Goal: Task Accomplishment & Management: Complete application form

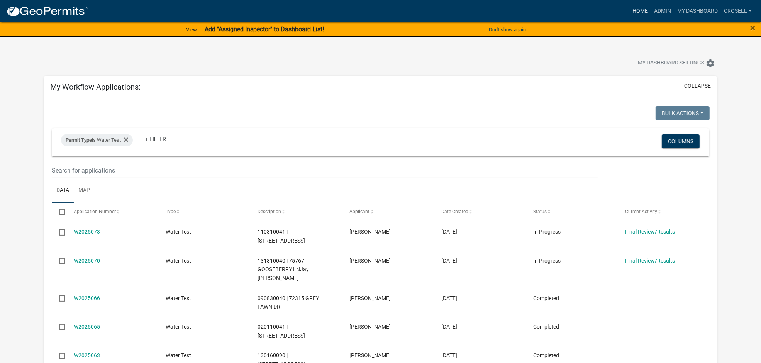
click at [635, 7] on link "Home" at bounding box center [640, 11] width 22 height 15
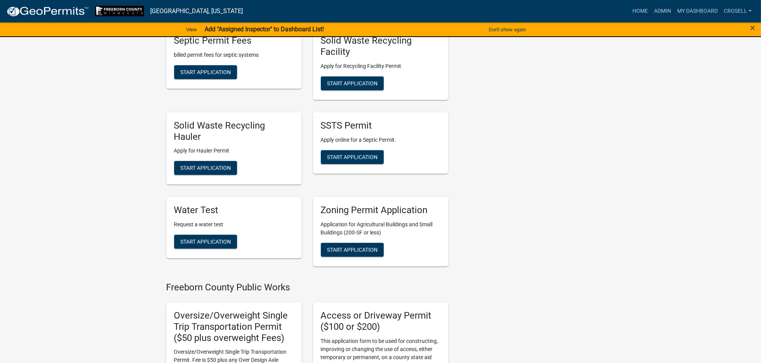
scroll to position [579, 0]
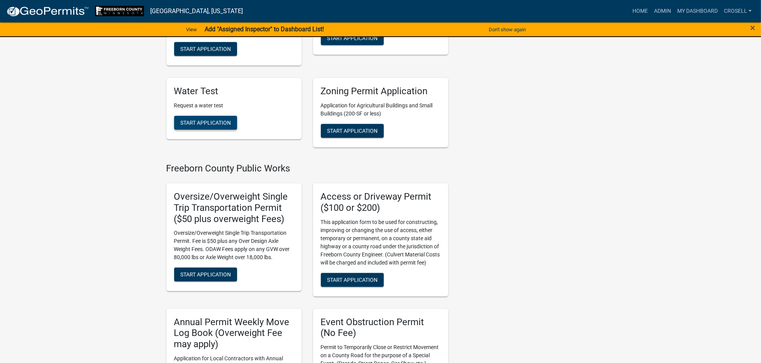
click at [217, 122] on span "Start Application" at bounding box center [205, 123] width 51 height 6
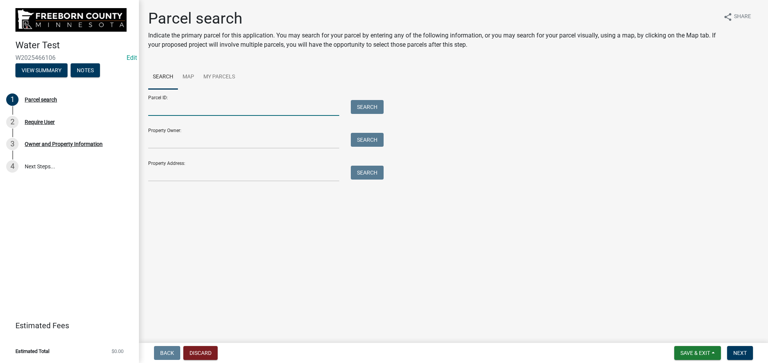
click at [189, 109] on input "Parcel ID:" at bounding box center [243, 108] width 191 height 16
paste input "75976 [GEOGRAPHIC_DATA][PERSON_NAME][PERSON_NAME]"
type input "75976 [GEOGRAPHIC_DATA][PERSON_NAME][PERSON_NAME]"
drag, startPoint x: 261, startPoint y: 108, endPoint x: 82, endPoint y: 108, distance: 179.1
click at [82, 108] on div "Water Test W2025466106 Edit View Summary Notes 1 Parcel search 2 Require User 3…" at bounding box center [384, 181] width 768 height 363
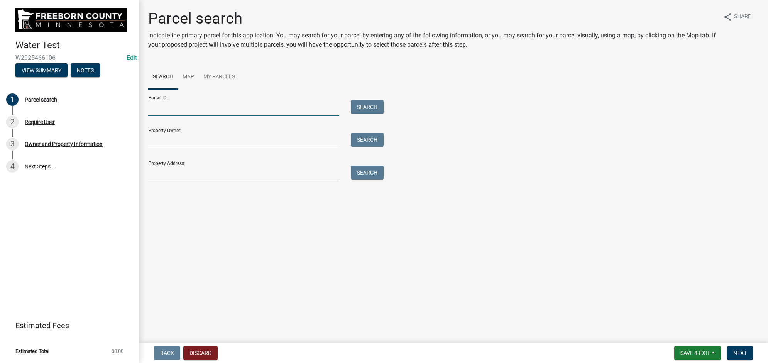
click at [222, 111] on input "Parcel ID:" at bounding box center [243, 108] width 191 height 16
paste input "130270091"
type input "130270091"
click at [369, 109] on button "Search" at bounding box center [367, 107] width 33 height 14
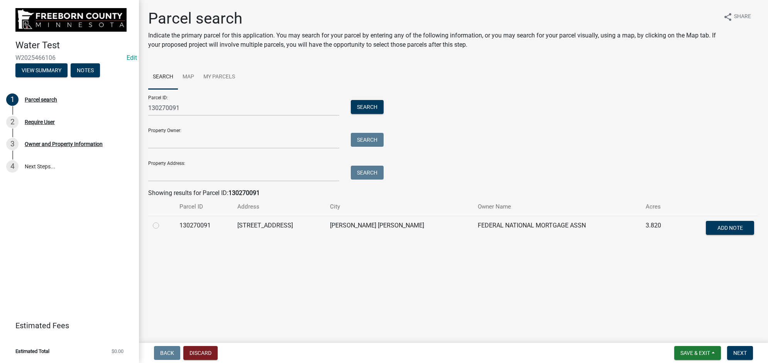
click at [162, 221] on label at bounding box center [162, 221] width 0 height 0
click at [162, 224] on input "radio" at bounding box center [164, 223] width 5 height 5
radio input "true"
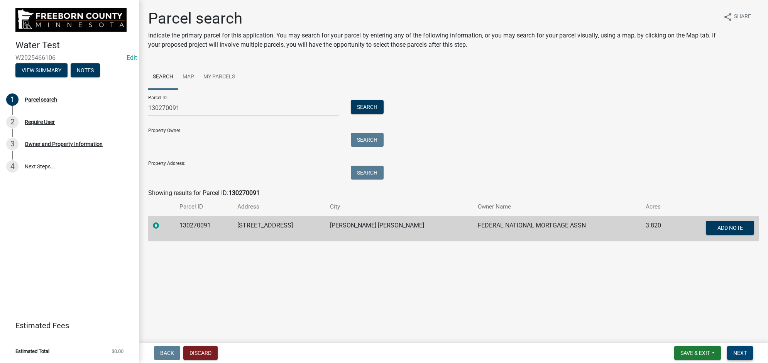
click at [741, 352] on span "Next" at bounding box center [740, 353] width 14 height 6
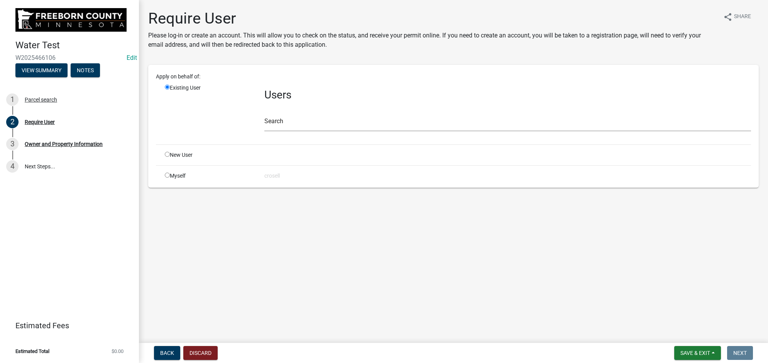
click at [160, 175] on div "Myself" at bounding box center [209, 176] width 100 height 8
click at [166, 176] on input "radio" at bounding box center [167, 175] width 5 height 5
radio input "true"
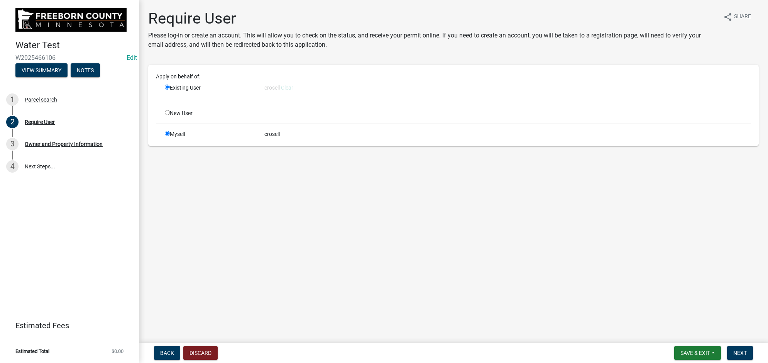
radio input "false"
click at [747, 353] on button "Next" at bounding box center [740, 353] width 26 height 14
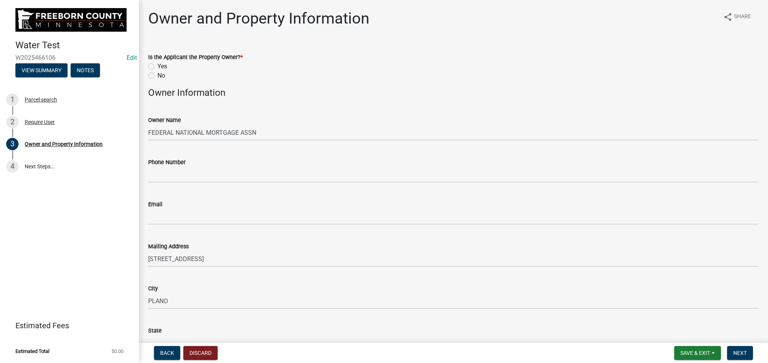
click at [157, 73] on label "No" at bounding box center [161, 75] width 8 height 9
click at [157, 73] on input "No" at bounding box center [159, 73] width 5 height 5
radio input "true"
click at [190, 184] on wm-data-entity-input "Phone Number" at bounding box center [453, 168] width 611 height 42
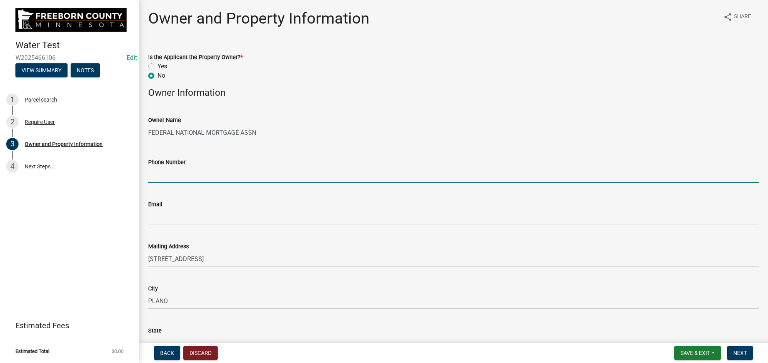
click at [190, 174] on input "Phone Number" at bounding box center [453, 175] width 611 height 16
click at [194, 171] on input "Phone Number" at bounding box center [453, 175] width 611 height 16
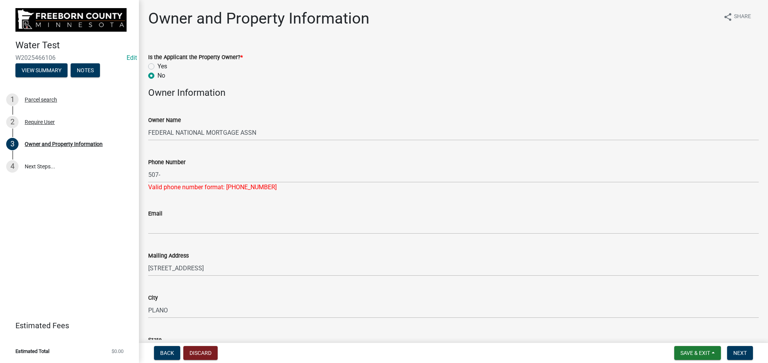
click at [306, 166] on div "Phone Number" at bounding box center [453, 161] width 611 height 9
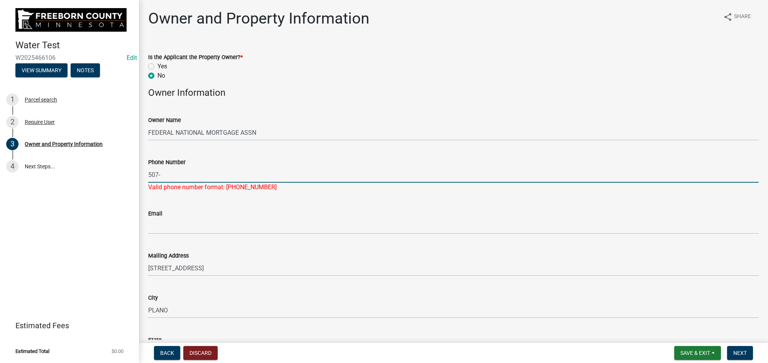
click at [300, 172] on input "507-" at bounding box center [453, 175] width 611 height 16
type input "[PHONE_NUMBER]"
click at [225, 215] on form "Email" at bounding box center [453, 221] width 611 height 25
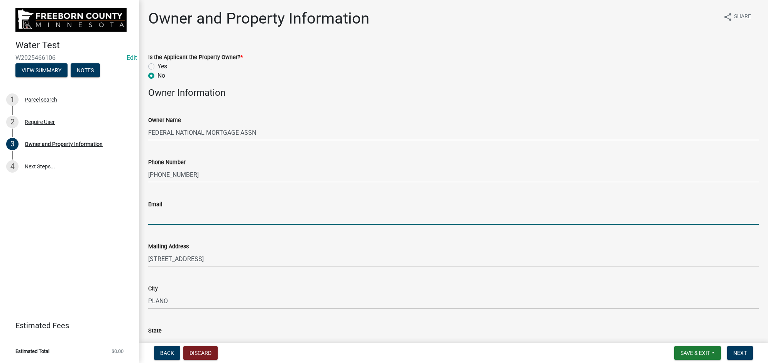
click at [223, 217] on input "Email" at bounding box center [453, 217] width 611 height 16
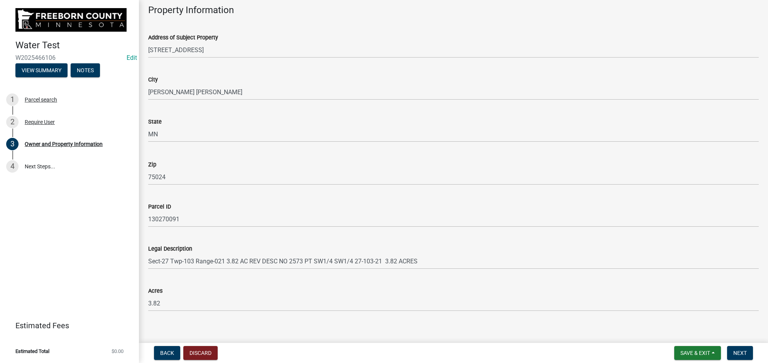
scroll to position [402, 0]
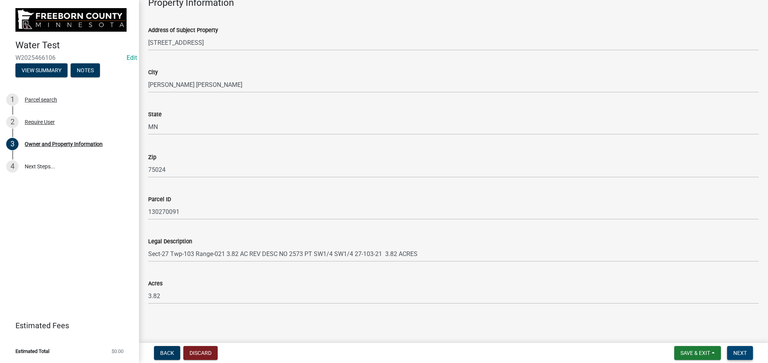
type input "[EMAIL_ADDRESS][PERSON_NAME][DOMAIN_NAME]"
click at [731, 347] on button "Next" at bounding box center [740, 353] width 26 height 14
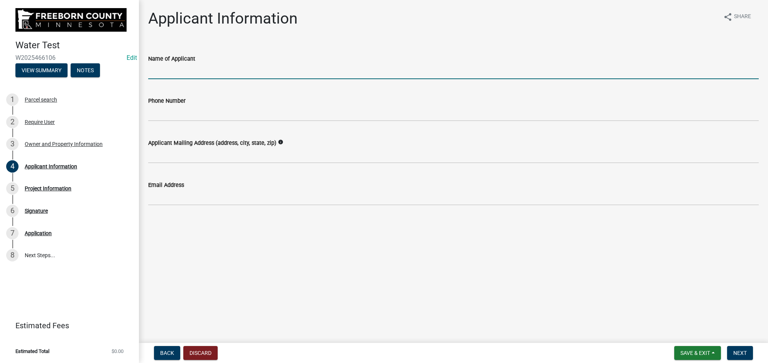
click at [320, 66] on input "Name of Applicant" at bounding box center [453, 71] width 611 height 16
type input "K"
type input "[PERSON_NAME]"
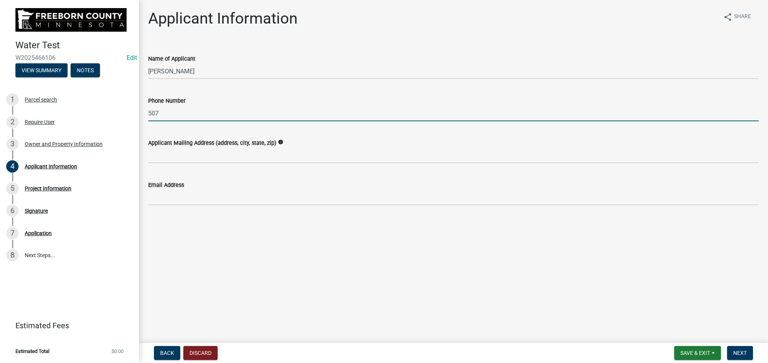
type input "5074815453"
type input "[EMAIL_ADDRESS][PERSON_NAME][DOMAIN_NAME]"
type input "[PHONE_NUMBER]"
click at [734, 352] on span "Next" at bounding box center [740, 353] width 14 height 6
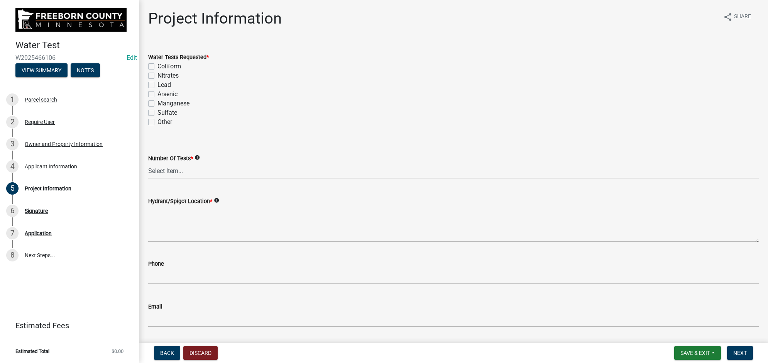
click at [157, 66] on label "Coliform" at bounding box center [169, 66] width 24 height 9
click at [157, 66] on input "Coliform" at bounding box center [159, 64] width 5 height 5
checkbox input "true"
checkbox input "false"
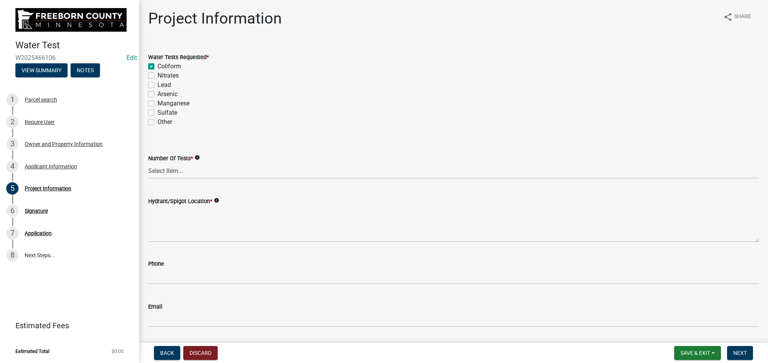
checkbox input "false"
click at [151, 72] on div "Nitrates" at bounding box center [453, 75] width 611 height 9
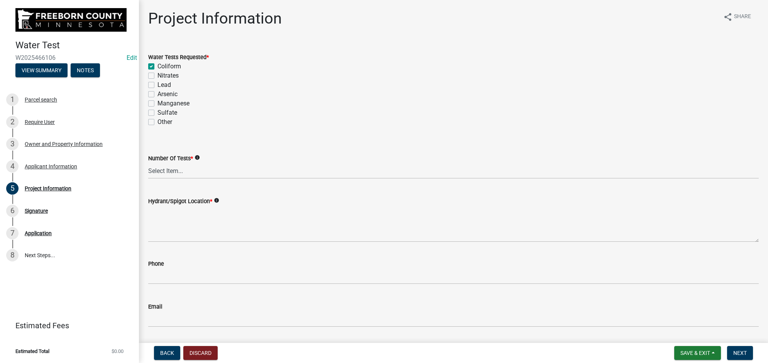
click at [157, 73] on label "Nitrates" at bounding box center [167, 75] width 21 height 9
click at [157, 73] on input "Nitrates" at bounding box center [159, 73] width 5 height 5
checkbox input "true"
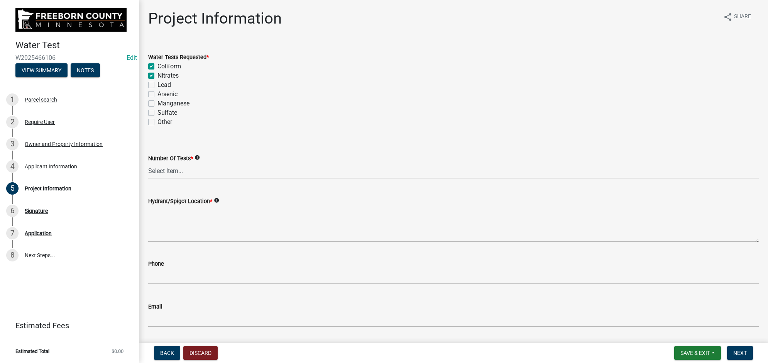
checkbox input "false"
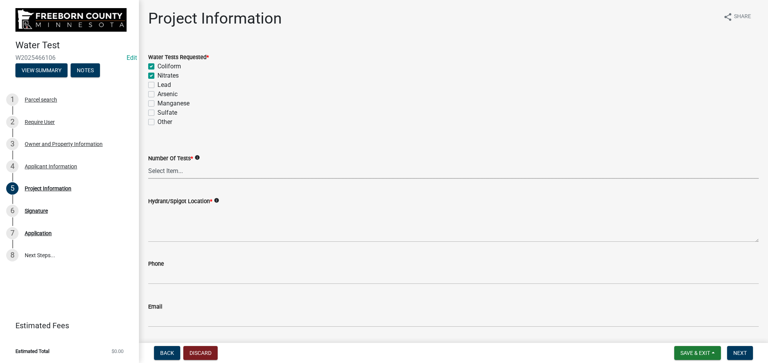
click at [180, 170] on select "Select Item... 1 2 3 4 5 6" at bounding box center [453, 171] width 611 height 16
click at [148, 163] on select "Select Item... 1 2 3 4 5 6" at bounding box center [453, 171] width 611 height 16
select select "70d30e12-08da-45a9-9803-49605a53e58e"
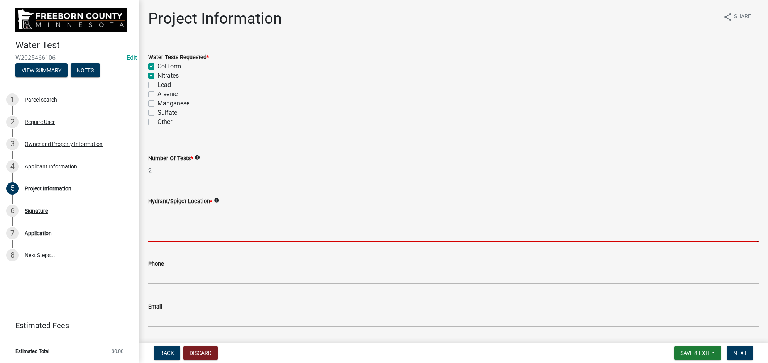
click at [176, 219] on textarea "Hydrant/Spigot Location *" at bounding box center [453, 224] width 611 height 36
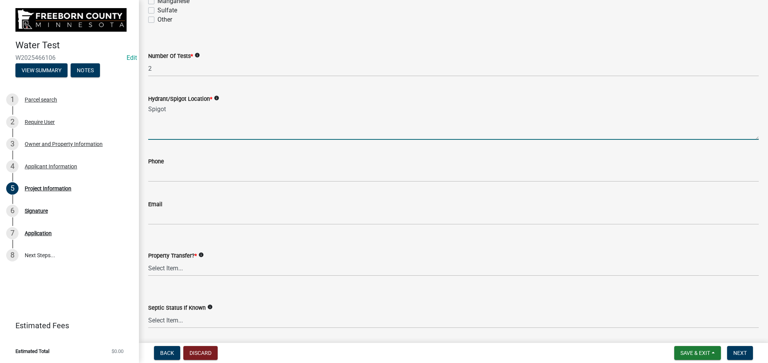
scroll to position [145, 0]
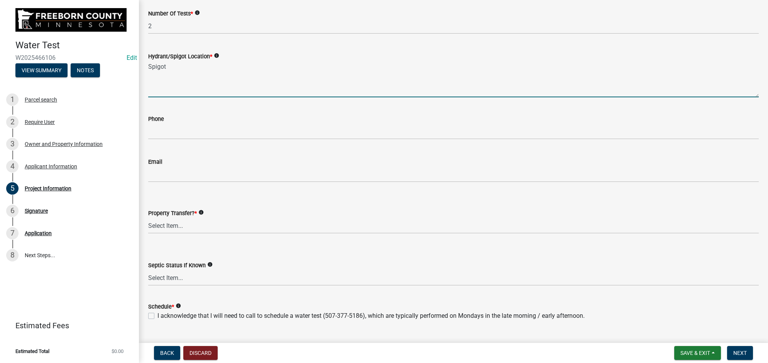
type textarea "Spigot"
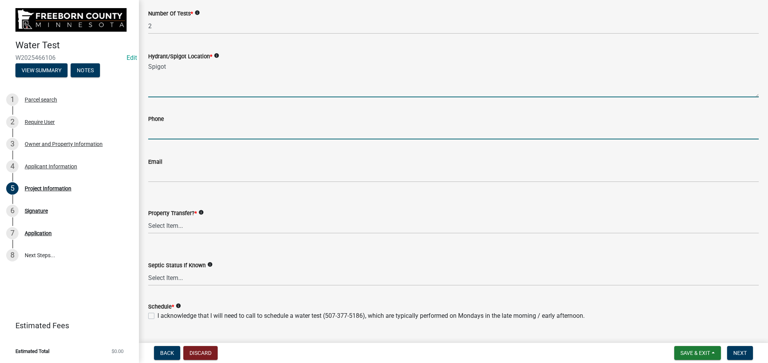
click at [167, 137] on input "text" at bounding box center [453, 132] width 611 height 16
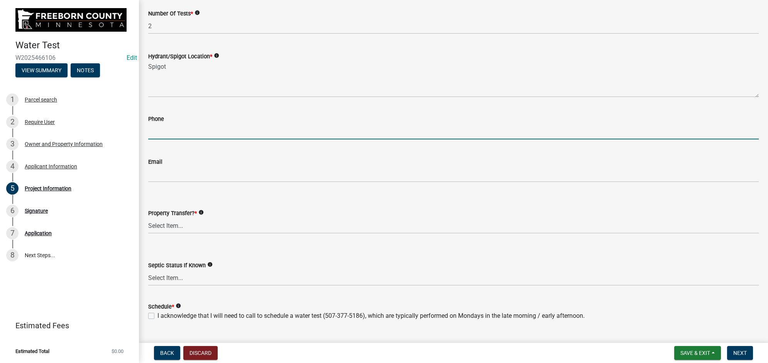
click at [168, 134] on input "text" at bounding box center [453, 132] width 611 height 16
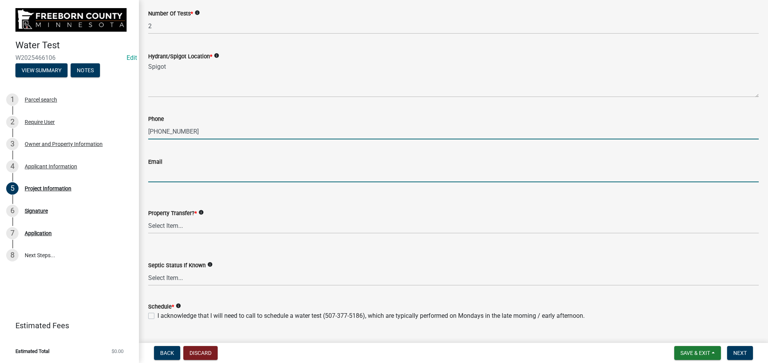
type input "5074815453"
click at [184, 173] on input "Email" at bounding box center [453, 174] width 611 height 16
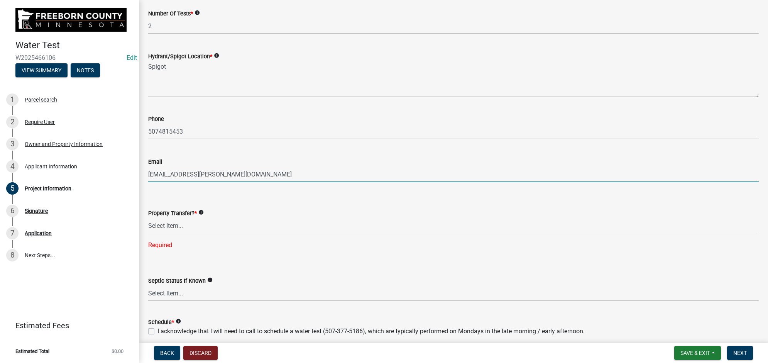
type input "[EMAIL_ADDRESS][DOMAIN_NAME]"
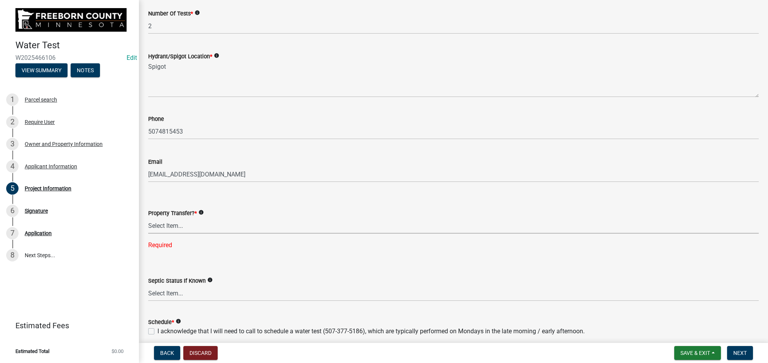
click at [163, 225] on select "Select Item... Yes No" at bounding box center [453, 226] width 611 height 16
click at [148, 218] on select "Select Item... Yes No" at bounding box center [453, 226] width 611 height 16
select select "4d7cd8c3-d58f-42af-93eb-f10333895f45"
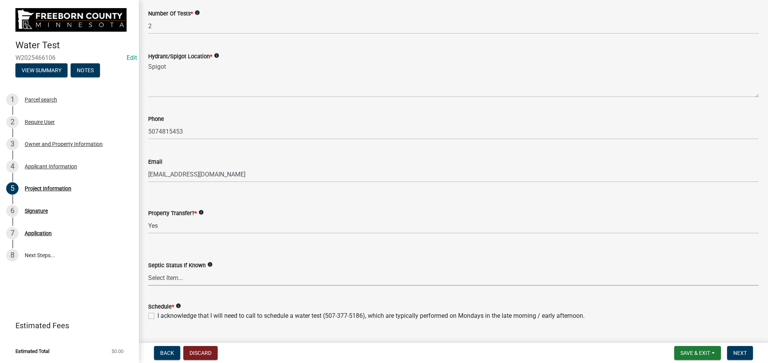
click at [168, 278] on select "Select Item... Compliant Non-Compliant Unknown" at bounding box center [453, 278] width 611 height 16
click at [148, 270] on select "Select Item... Compliant Non-Compliant Unknown" at bounding box center [453, 278] width 611 height 16
select select "9db5755b-511d-4b48-a270-aea29f4132cf"
click at [157, 313] on label "I acknowledge that I will need to call to schedule a water test (507-377-5186),…" at bounding box center [370, 315] width 427 height 9
click at [157, 313] on input "I acknowledge that I will need to call to schedule a water test (507-377-5186),…" at bounding box center [159, 313] width 5 height 5
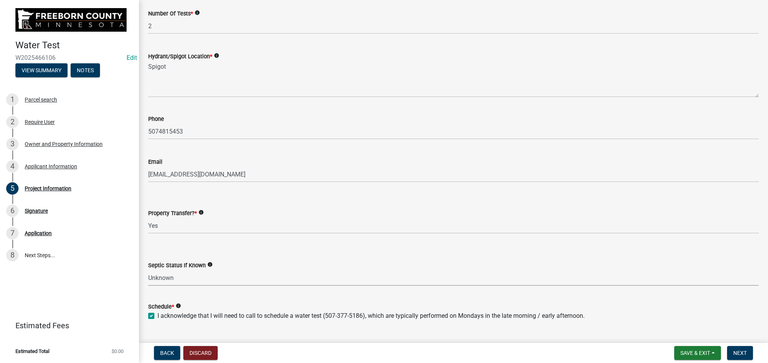
checkbox input "true"
click at [738, 350] on span "Next" at bounding box center [740, 353] width 14 height 6
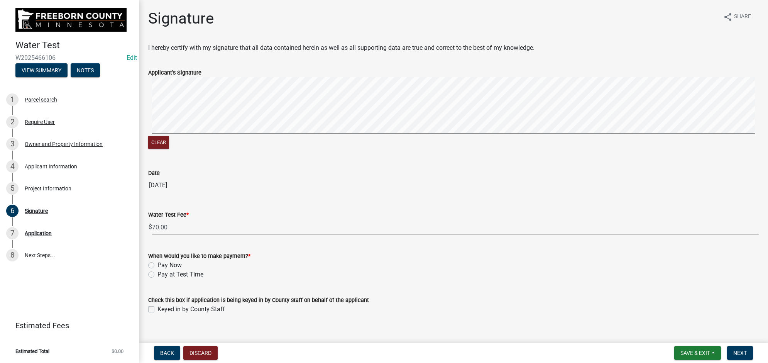
click at [153, 278] on div "Pay at Test Time" at bounding box center [453, 274] width 611 height 9
click at [157, 274] on label "Pay at Test Time" at bounding box center [180, 274] width 46 height 9
click at [157, 274] on input "Pay at Test Time" at bounding box center [159, 272] width 5 height 5
radio input "true"
click at [151, 305] on div "Keyed in by County Staff" at bounding box center [453, 309] width 611 height 9
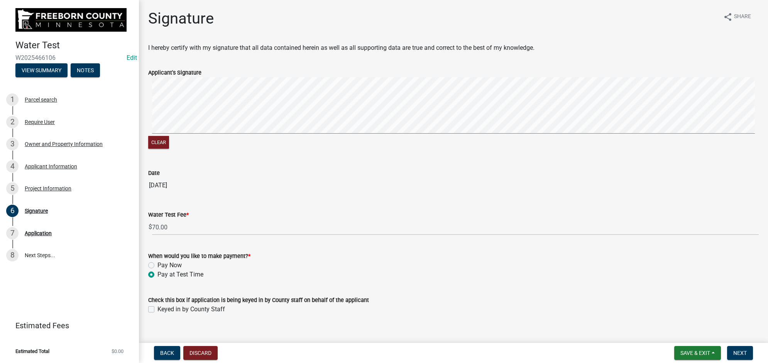
click at [157, 307] on label "Keyed in by County Staff" at bounding box center [191, 309] width 68 height 9
click at [157, 307] on input "Keyed in by County Staff" at bounding box center [159, 307] width 5 height 5
checkbox input "true"
click at [745, 351] on span "Next" at bounding box center [740, 353] width 14 height 6
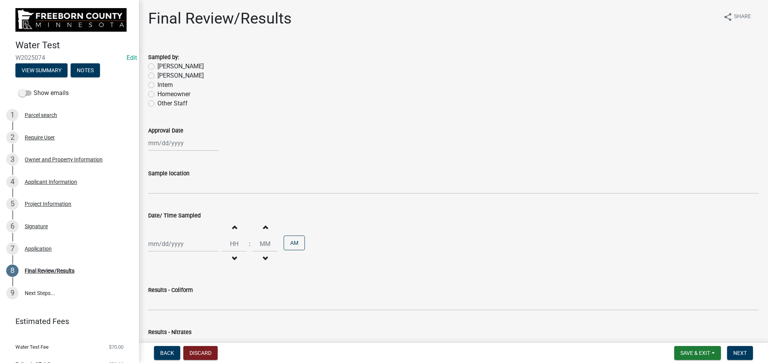
click at [157, 65] on label "[PERSON_NAME]" at bounding box center [180, 66] width 46 height 9
click at [157, 65] on input "[PERSON_NAME]" at bounding box center [159, 64] width 5 height 5
radio input "true"
click at [180, 152] on wm-data-entity-input "Approval Date" at bounding box center [453, 136] width 611 height 43
select select "8"
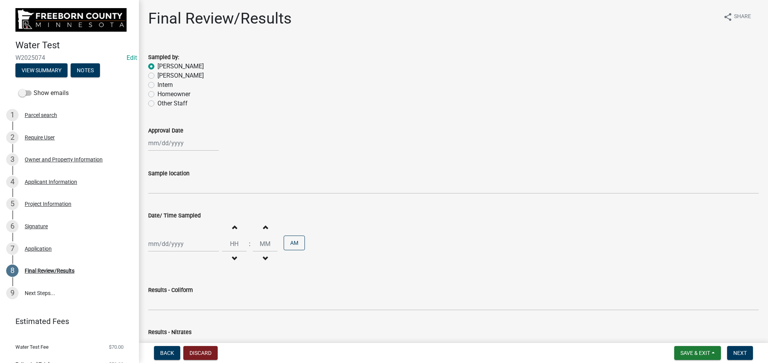
select select "2025"
click at [180, 145] on div "[PERSON_NAME] Feb Mar Apr [PERSON_NAME][DATE] Oct Nov [DATE] 1526 1527 1528 152…" at bounding box center [183, 143] width 71 height 16
click at [163, 221] on div "19" at bounding box center [168, 221] width 12 height 12
type input "[DATE]"
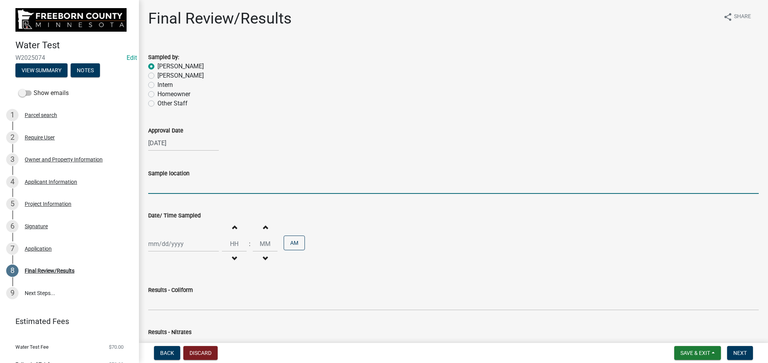
click at [174, 182] on input "Sample location" at bounding box center [453, 186] width 611 height 16
type input "Spigot"
click at [344, 121] on div "Approval Date [DATE]" at bounding box center [453, 133] width 611 height 36
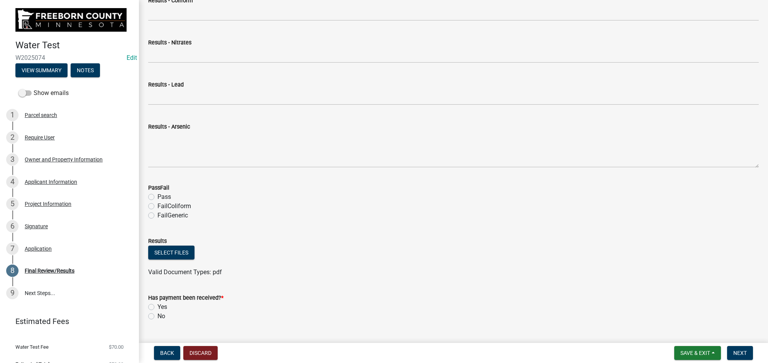
scroll to position [307, 0]
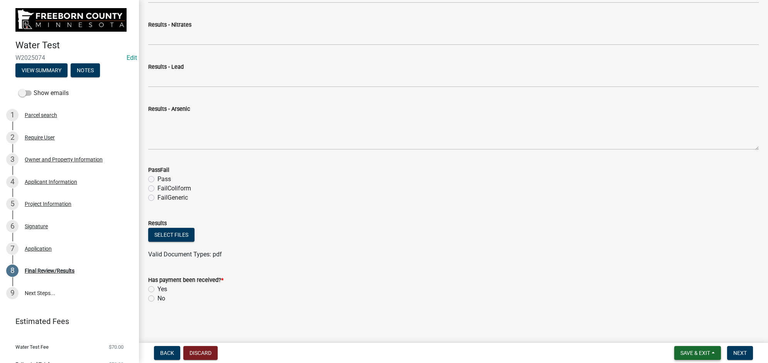
click at [686, 352] on span "Save & Exit" at bounding box center [696, 353] width 30 height 6
click at [687, 329] on button "Save & Exit" at bounding box center [690, 333] width 62 height 19
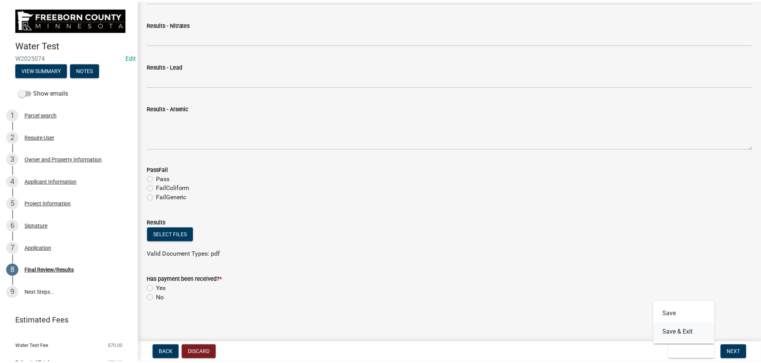
scroll to position [0, 0]
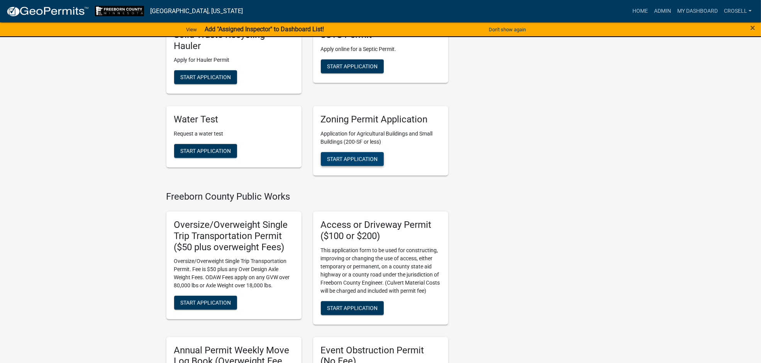
scroll to position [488, 0]
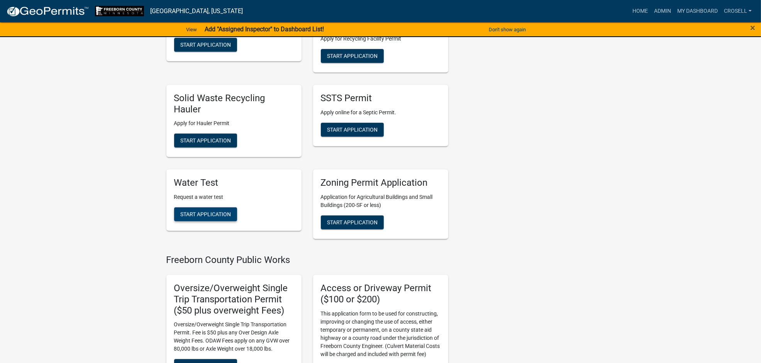
click at [225, 211] on span "Start Application" at bounding box center [205, 214] width 51 height 6
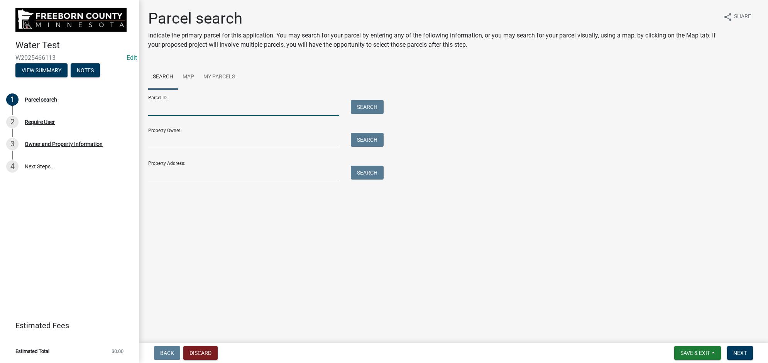
click at [254, 108] on input "Parcel ID:" at bounding box center [243, 108] width 191 height 16
paste input "070090030"
type input "070090030"
click at [349, 91] on wm-search-parcel-data-activity-input "Search Map My Parcels Parcel ID: 070090030 Search Property Owner: Search Proper…" at bounding box center [453, 123] width 611 height 117
click at [356, 103] on button "Search" at bounding box center [367, 107] width 33 height 14
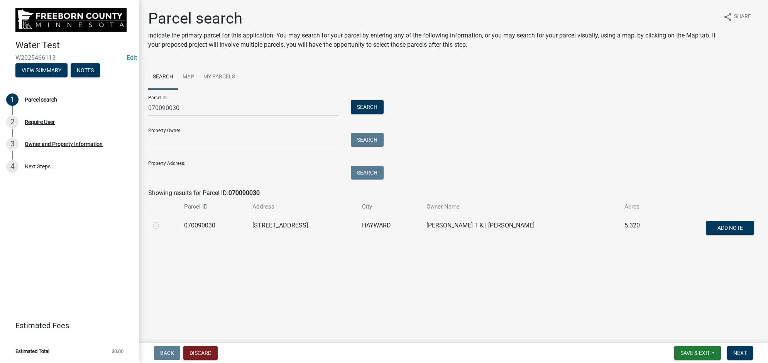
click at [162, 221] on label at bounding box center [162, 221] width 0 height 0
click at [162, 223] on input "radio" at bounding box center [164, 223] width 5 height 5
radio input "true"
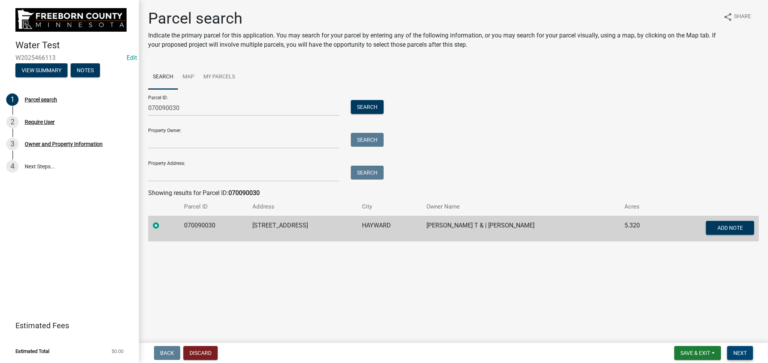
click at [733, 347] on button "Next" at bounding box center [740, 353] width 26 height 14
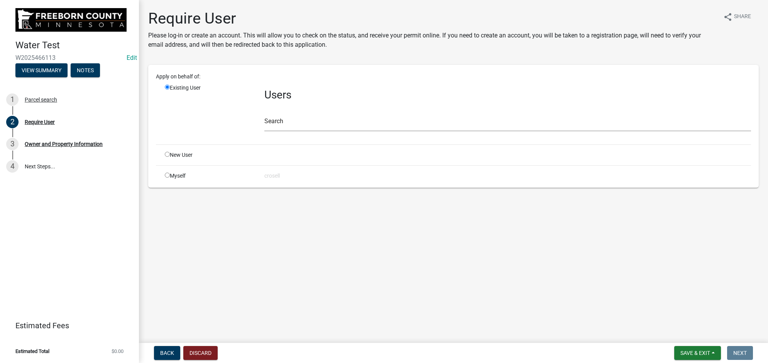
click at [165, 176] on input "radio" at bounding box center [167, 175] width 5 height 5
radio input "true"
radio input "false"
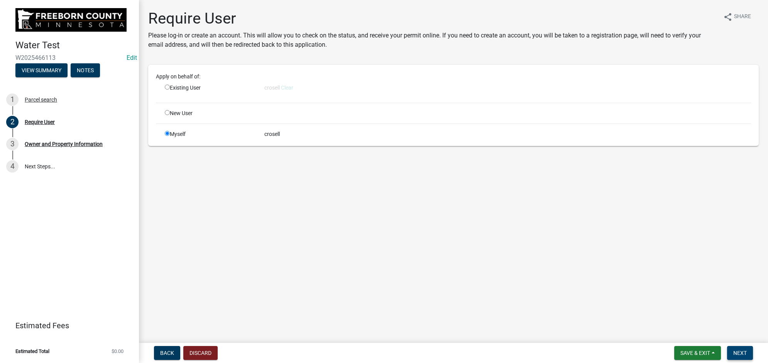
click at [737, 352] on span "Next" at bounding box center [740, 353] width 14 height 6
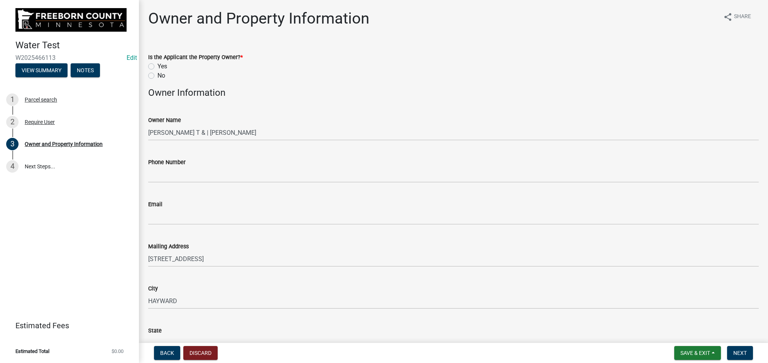
click at [148, 66] on div "Is the Applicant the Property Owner? * Yes No" at bounding box center [453, 61] width 622 height 37
click at [157, 66] on label "Yes" at bounding box center [162, 66] width 10 height 9
click at [157, 66] on input "Yes" at bounding box center [159, 64] width 5 height 5
radio input "true"
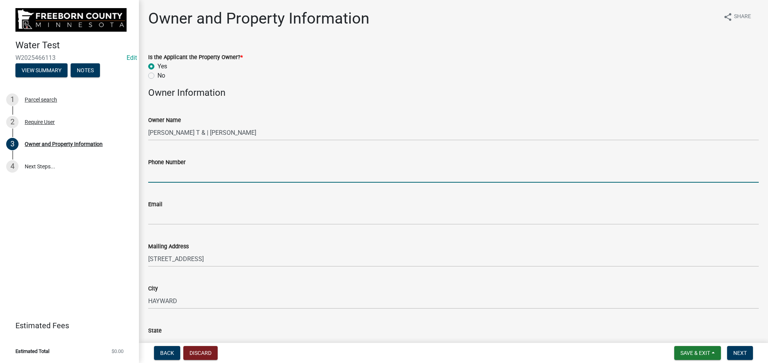
click at [189, 171] on input "Phone Number" at bounding box center [453, 175] width 611 height 16
click at [194, 174] on input "Phone Number" at bounding box center [453, 175] width 611 height 16
click at [259, 169] on input "Phone Number" at bounding box center [453, 175] width 611 height 16
type input "[PHONE_NUMBER]"
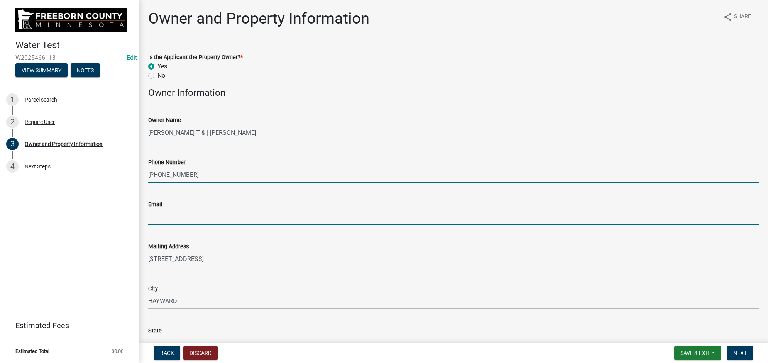
type input "[EMAIL_ADDRESS][PERSON_NAME][DOMAIN_NAME]"
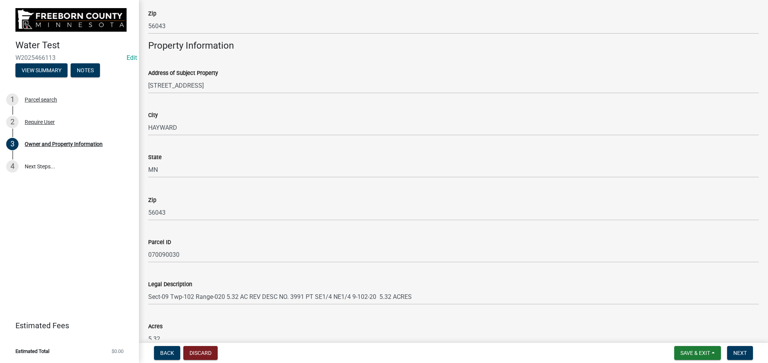
scroll to position [402, 0]
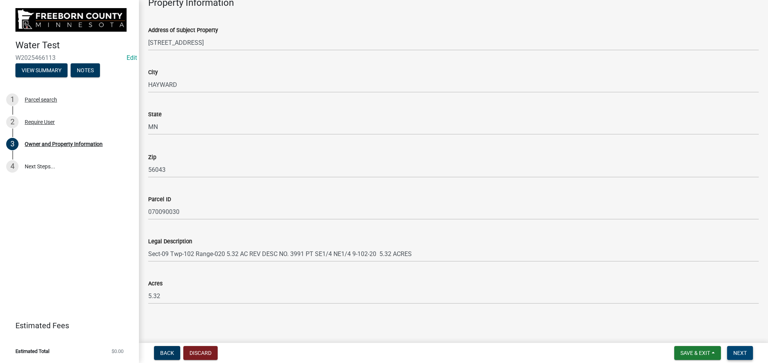
click at [742, 349] on button "Next" at bounding box center [740, 353] width 26 height 14
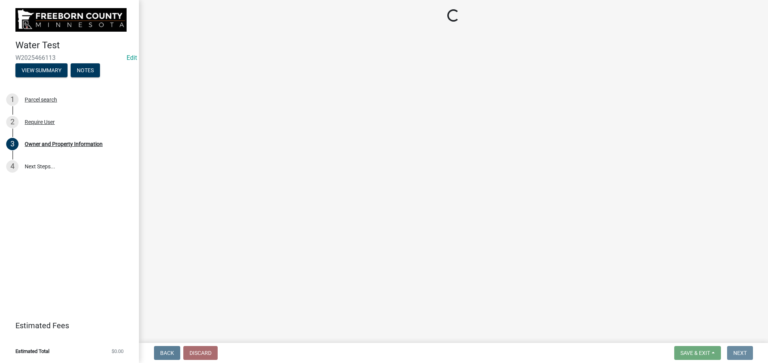
scroll to position [0, 0]
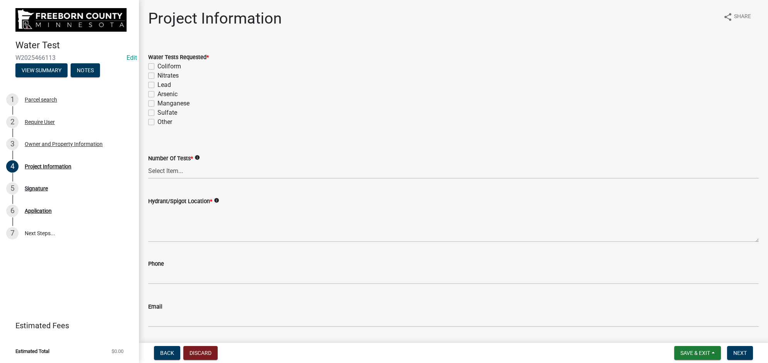
click at [157, 66] on label "Coliform" at bounding box center [169, 66] width 24 height 9
click at [157, 66] on input "Coliform" at bounding box center [159, 64] width 5 height 5
checkbox input "true"
checkbox input "false"
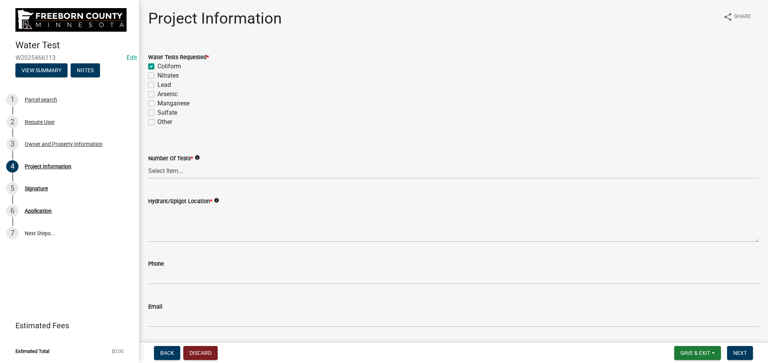
checkbox input "false"
click at [151, 72] on div "Nitrates" at bounding box center [453, 75] width 611 height 9
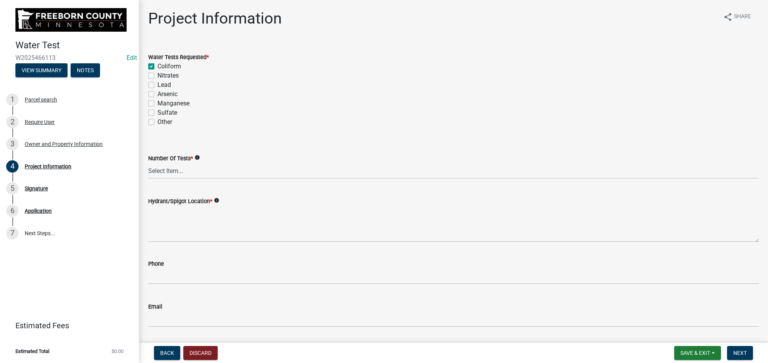
click at [157, 84] on label "Lead" at bounding box center [164, 84] width 14 height 9
click at [157, 84] on input "Lead" at bounding box center [159, 82] width 5 height 5
checkbox input "true"
checkbox input "false"
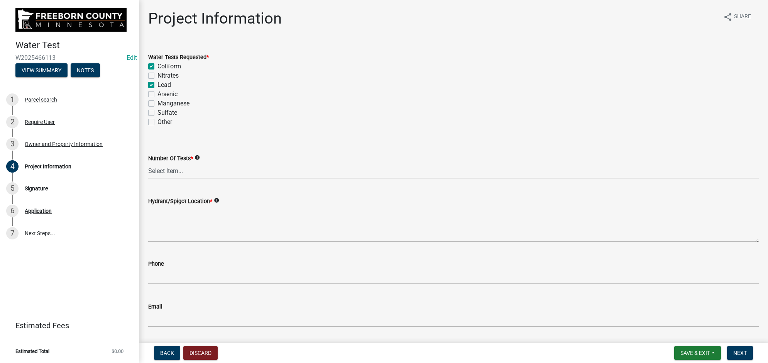
checkbox input "true"
checkbox input "false"
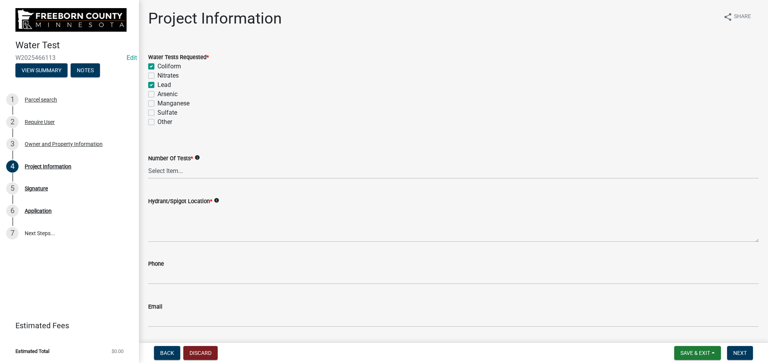
drag, startPoint x: 150, startPoint y: 73, endPoint x: 163, endPoint y: 124, distance: 52.0
click at [157, 74] on label "Nitrates" at bounding box center [167, 75] width 21 height 9
click at [157, 74] on input "Nitrates" at bounding box center [159, 73] width 5 height 5
checkbox input "true"
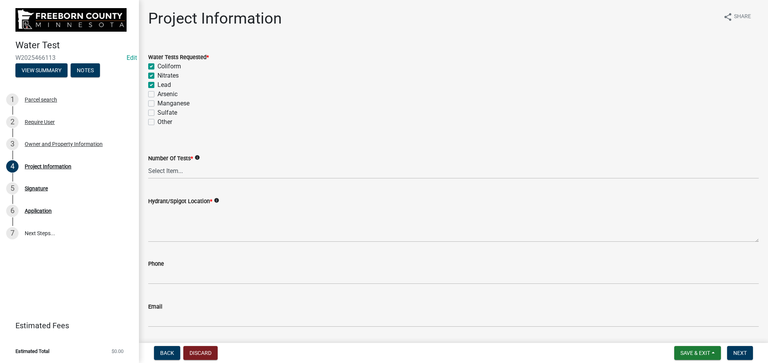
checkbox input "true"
checkbox input "false"
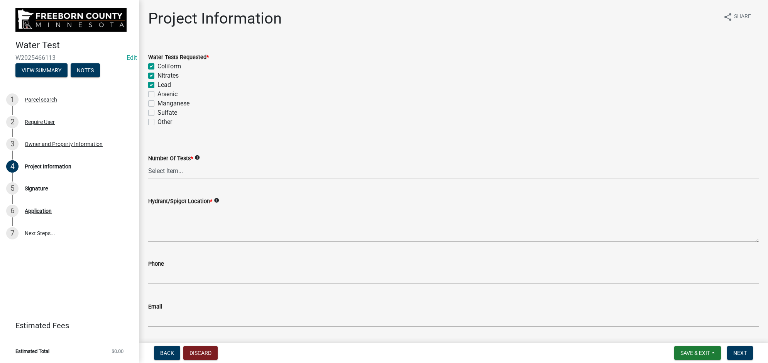
checkbox input "false"
click at [167, 170] on select "Select Item... 1 2 3 4 5 6" at bounding box center [453, 171] width 611 height 16
click at [148, 163] on select "Select Item... 1 2 3 4 5 6" at bounding box center [453, 171] width 611 height 16
select select "9f3abf1d-a7be-4a09-95f8-2d2f8f2d1057"
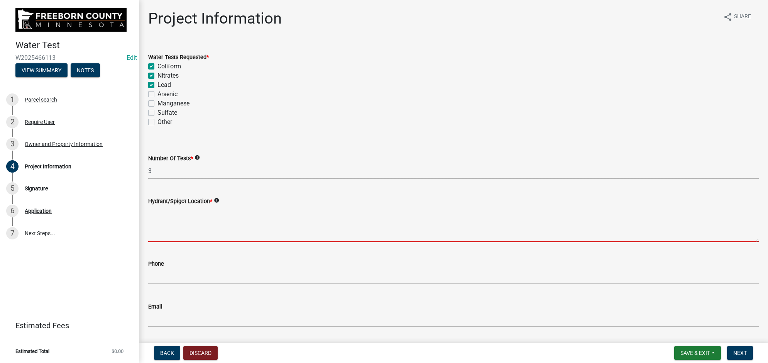
click at [181, 217] on textarea "Hydrant/Spigot Location *" at bounding box center [453, 224] width 611 height 36
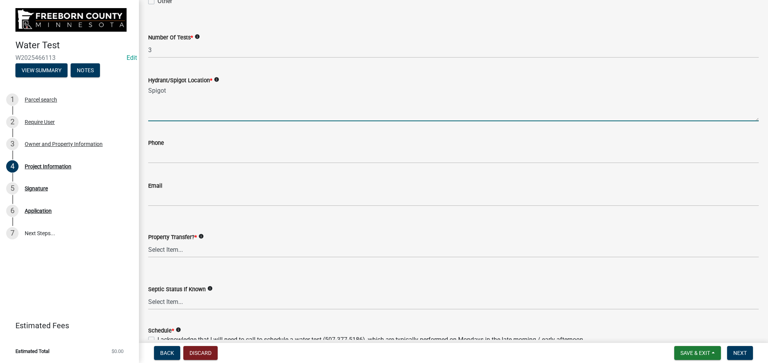
scroll to position [145, 0]
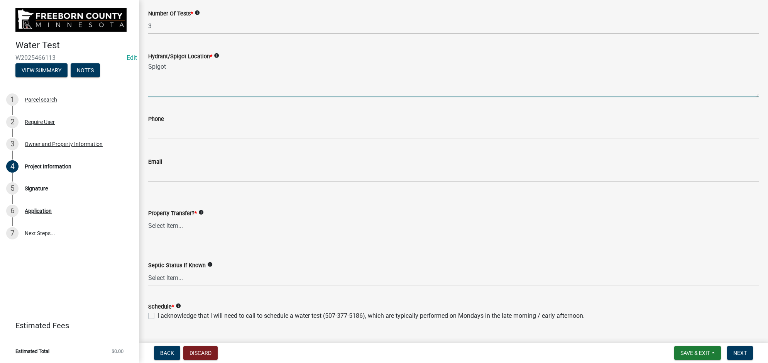
type textarea "Spigot"
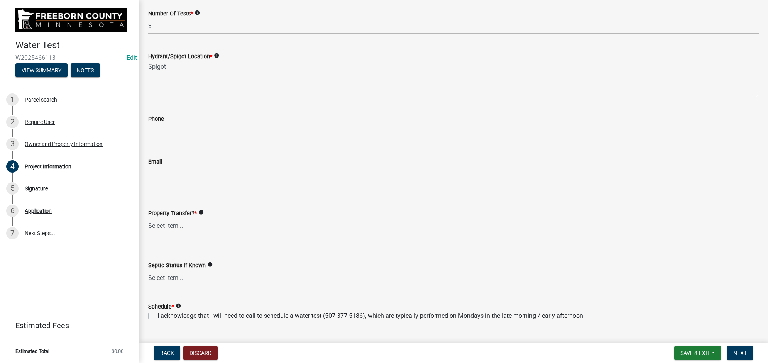
click at [190, 135] on input "text" at bounding box center [453, 132] width 611 height 16
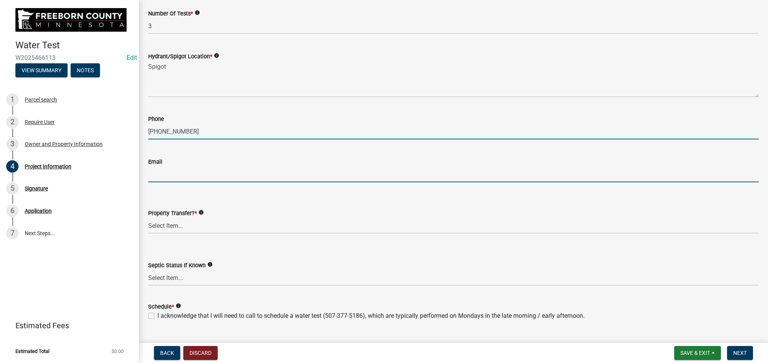
type input "5074815453"
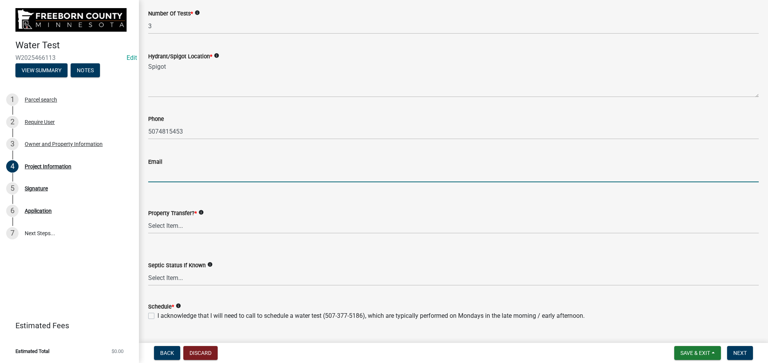
click at [183, 169] on input "Email" at bounding box center [453, 174] width 611 height 16
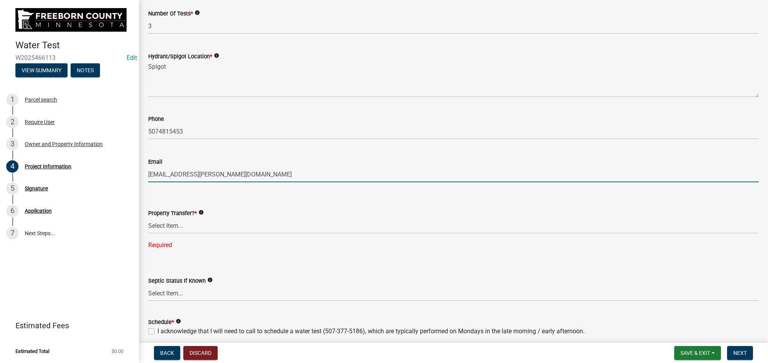
type input "[EMAIL_ADDRESS][DOMAIN_NAME]"
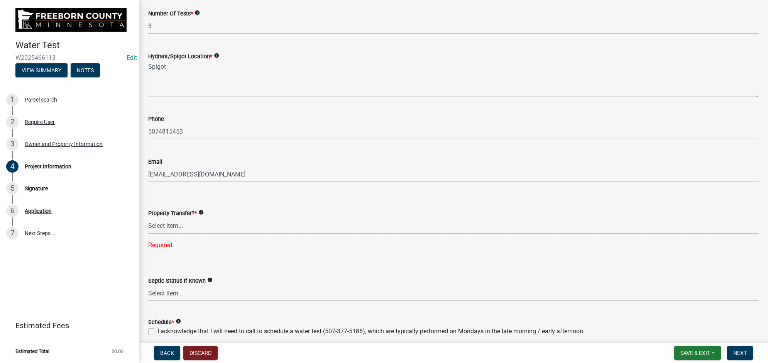
click at [183, 223] on select "Select Item... Yes No" at bounding box center [453, 226] width 611 height 16
click at [148, 218] on select "Select Item... Yes No" at bounding box center [453, 226] width 611 height 16
select select "4d7cd8c3-d58f-42af-93eb-f10333895f45"
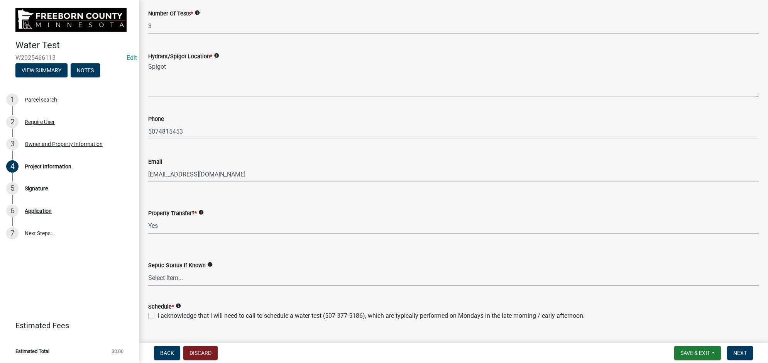
click at [172, 280] on select "Select Item... Compliant Non-Compliant Unknown" at bounding box center [453, 278] width 611 height 16
click at [148, 270] on select "Select Item... Compliant Non-Compliant Unknown" at bounding box center [453, 278] width 611 height 16
select select "b7f47d32-90f2-4b2c-b4d3-5a756f999f40"
click at [157, 314] on label "I acknowledge that I will need to call to schedule a water test (507-377-5186),…" at bounding box center [370, 315] width 427 height 9
click at [157, 314] on input "I acknowledge that I will need to call to schedule a water test (507-377-5186),…" at bounding box center [159, 313] width 5 height 5
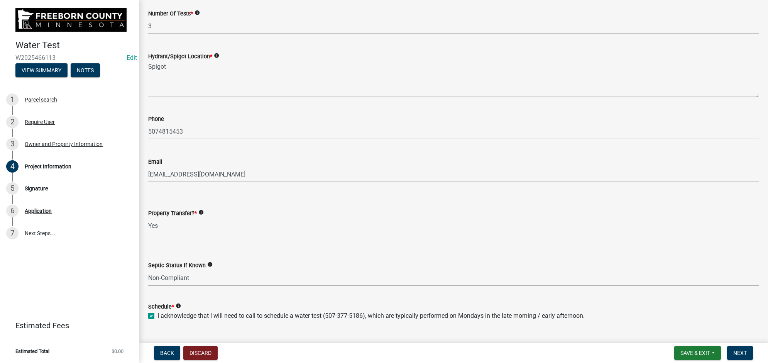
checkbox input "true"
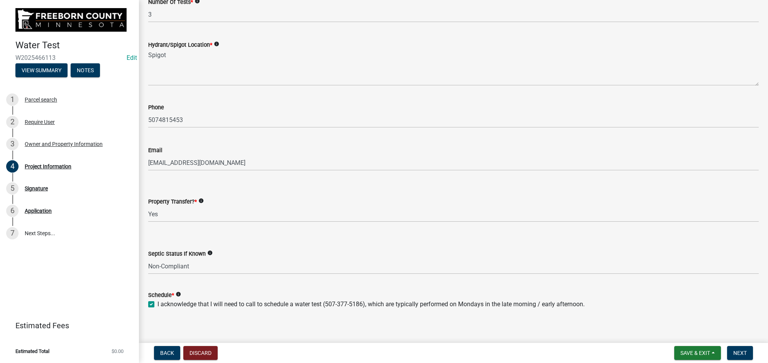
scroll to position [162, 0]
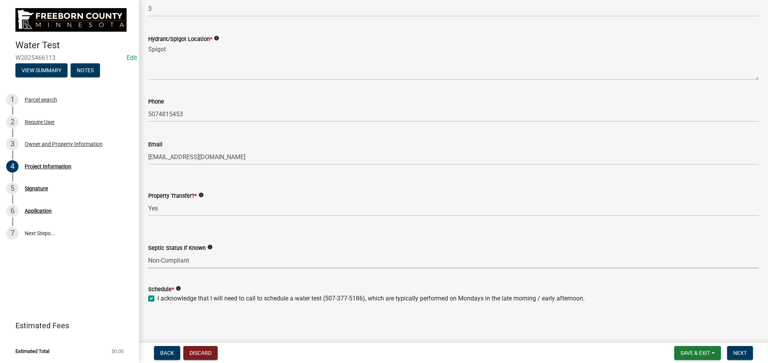
click at [200, 261] on select "Select Item... Compliant Non-Compliant Unknown" at bounding box center [453, 260] width 611 height 16
click at [148, 252] on select "Select Item... Compliant Non-Compliant Unknown" at bounding box center [453, 260] width 611 height 16
select select "9db5755b-511d-4b48-a270-aea29f4132cf"
click at [744, 349] on button "Next" at bounding box center [740, 353] width 26 height 14
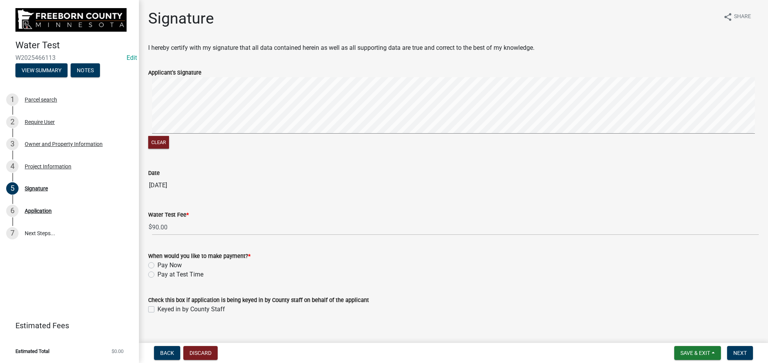
click at [157, 273] on label "Pay at Test Time" at bounding box center [180, 274] width 46 height 9
click at [157, 273] on input "Pay at Test Time" at bounding box center [159, 272] width 5 height 5
radio input "true"
click at [153, 304] on div "Check this box if application is being keyed in by County staff on behalf of th…" at bounding box center [453, 304] width 611 height 19
click at [157, 309] on label "Keyed in by County Staff" at bounding box center [191, 309] width 68 height 9
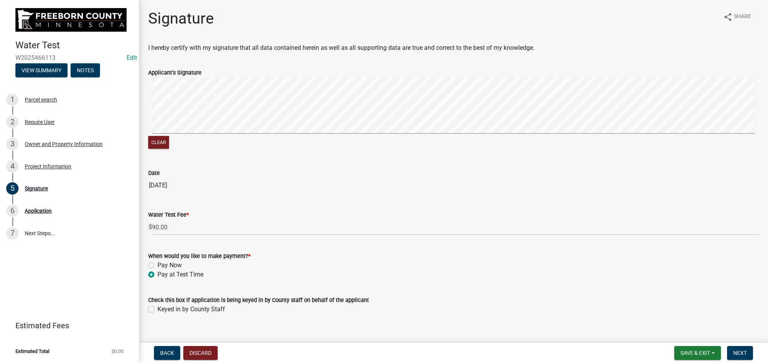
click at [157, 309] on input "Keyed in by County Staff" at bounding box center [159, 307] width 5 height 5
checkbox input "true"
click at [750, 352] on button "Next" at bounding box center [740, 353] width 26 height 14
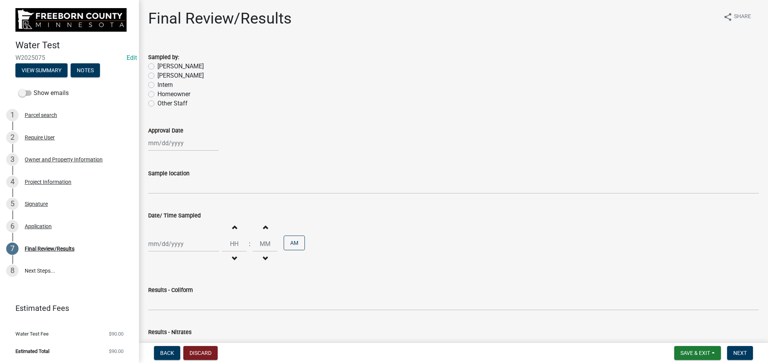
drag, startPoint x: 151, startPoint y: 65, endPoint x: 151, endPoint y: 110, distance: 45.2
click at [157, 66] on label "[PERSON_NAME]" at bounding box center [180, 66] width 46 height 9
click at [157, 66] on input "[PERSON_NAME]" at bounding box center [159, 64] width 5 height 5
radio input "true"
click at [156, 146] on div at bounding box center [183, 143] width 71 height 16
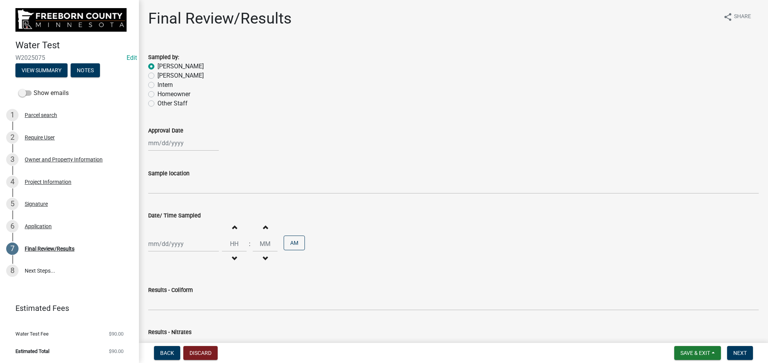
select select "8"
select select "2025"
click at [168, 219] on div "19" at bounding box center [168, 221] width 12 height 12
type input "[DATE]"
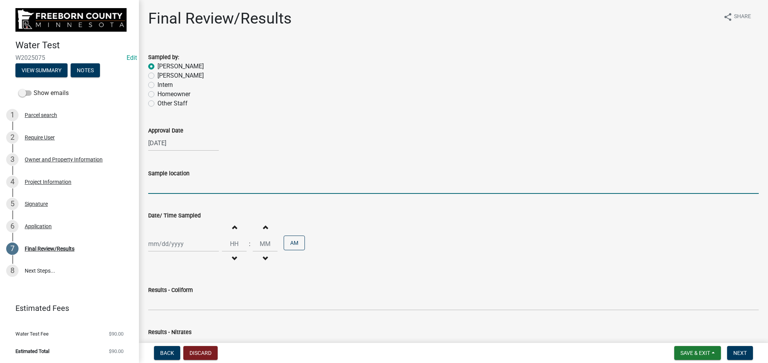
click at [170, 186] on input "Sample location" at bounding box center [453, 186] width 611 height 16
type input "Spigot"
click at [262, 143] on div "[DATE]" at bounding box center [453, 143] width 611 height 16
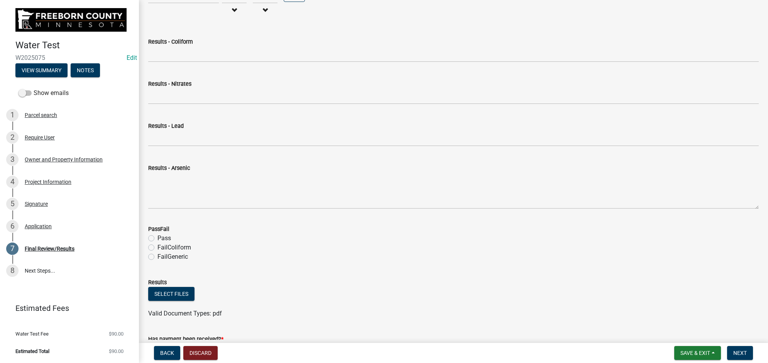
scroll to position [290, 0]
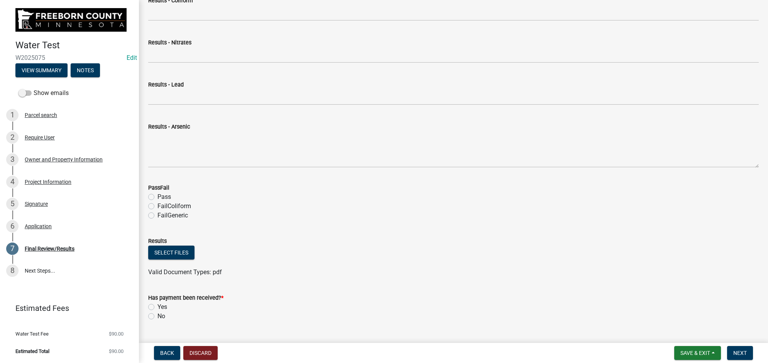
click at [147, 315] on div "Has payment been received? * Yes No" at bounding box center [453, 302] width 622 height 37
click at [157, 315] on label "No" at bounding box center [161, 316] width 8 height 9
click at [157, 315] on input "No" at bounding box center [159, 314] width 5 height 5
radio input "true"
click at [685, 355] on span "Save & Exit" at bounding box center [696, 353] width 30 height 6
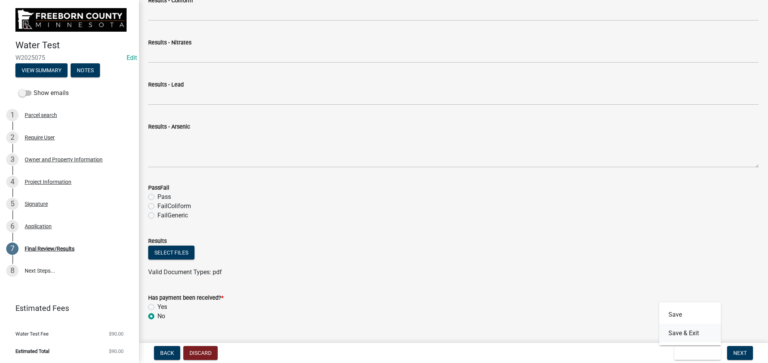
click at [698, 336] on button "Save & Exit" at bounding box center [690, 333] width 62 height 19
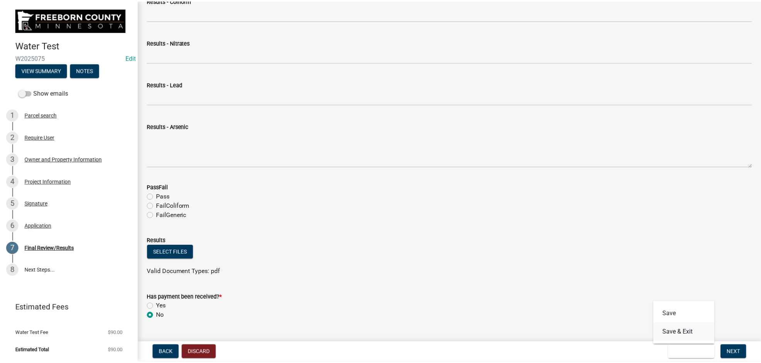
scroll to position [0, 0]
